Goal: Obtain resource: Download file/media

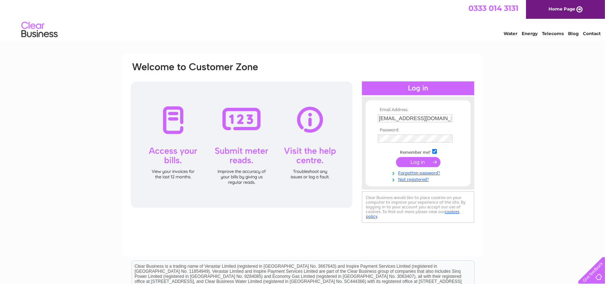
click at [438, 119] on input "clare@vaporever.co.uk" at bounding box center [415, 119] width 75 height 8
type input "robbie@barneyshorseradish.co.uk"
click at [419, 163] on input "submit" at bounding box center [418, 163] width 45 height 10
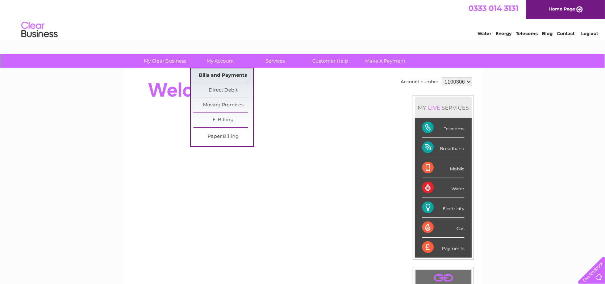
click at [212, 75] on link "Bills and Payments" at bounding box center [224, 75] width 60 height 14
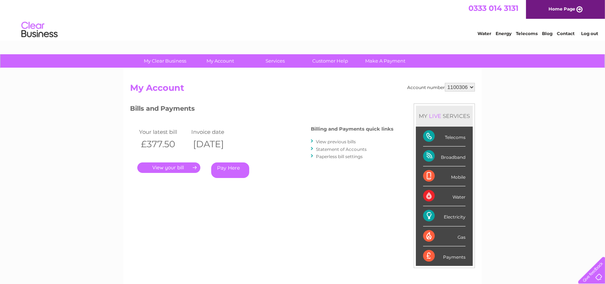
click at [324, 141] on link "View previous bills" at bounding box center [336, 141] width 40 height 5
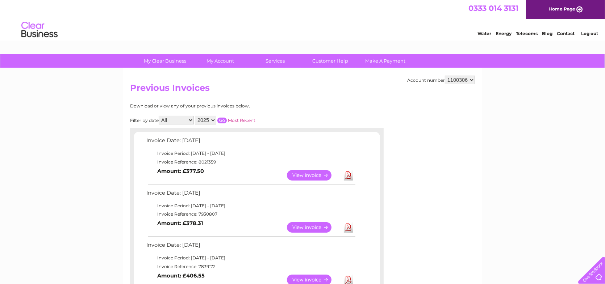
click at [349, 174] on link "Download" at bounding box center [348, 175] width 9 height 11
